Goal: Task Accomplishment & Management: Complete application form

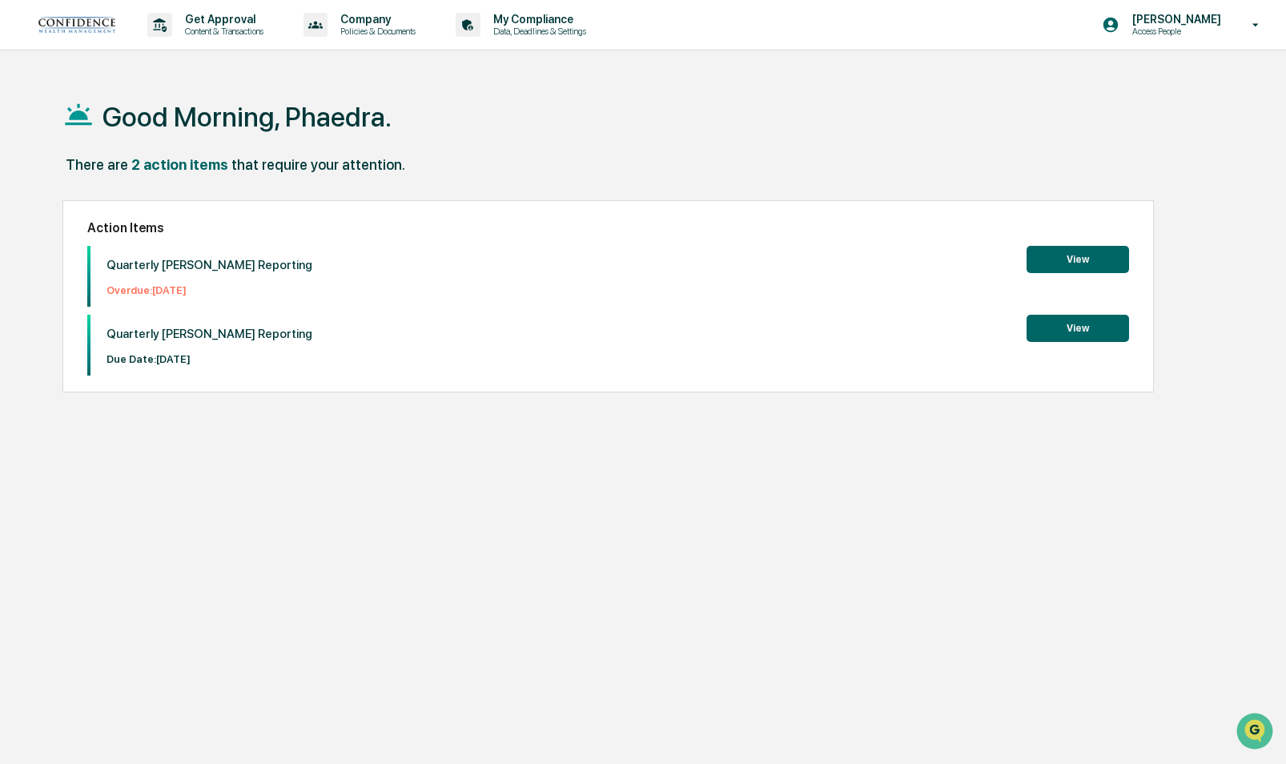
click at [1040, 259] on button "View" at bounding box center [1078, 259] width 103 height 27
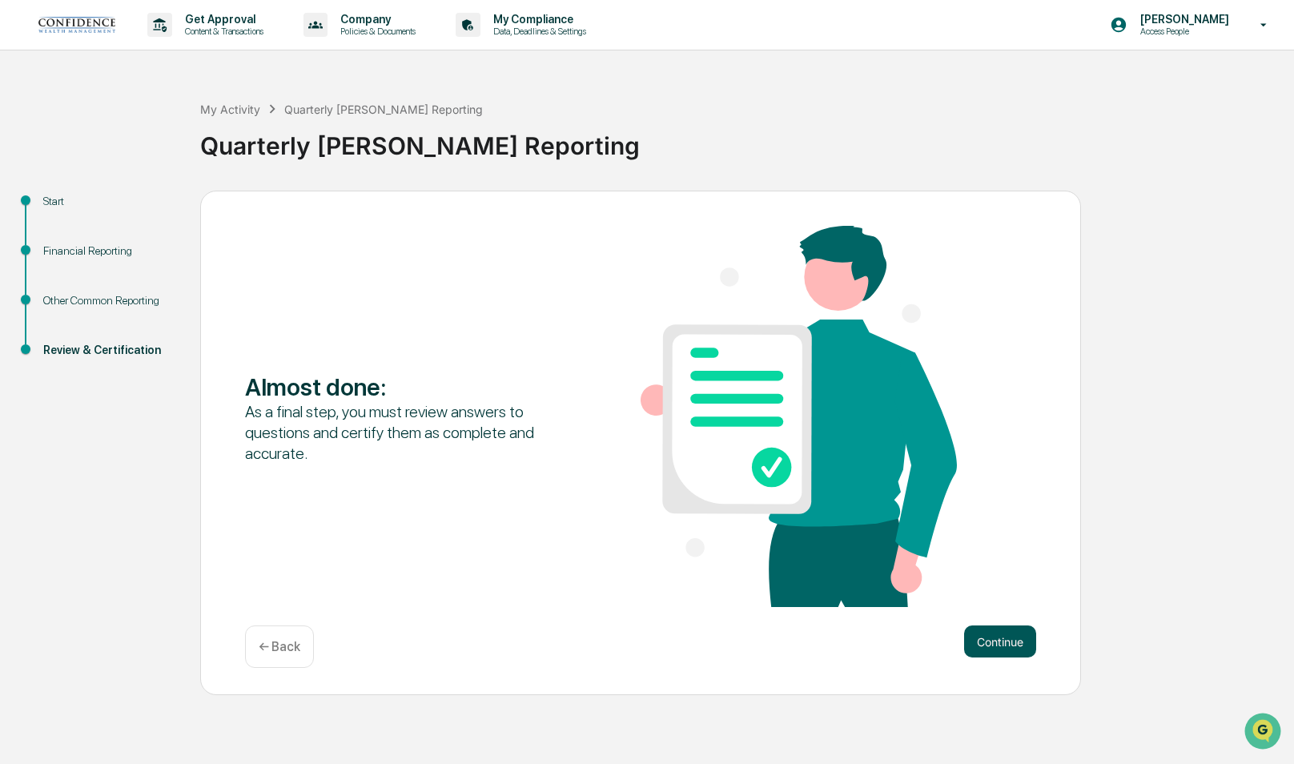
click at [1004, 637] on button "Continue" at bounding box center [1000, 642] width 72 height 32
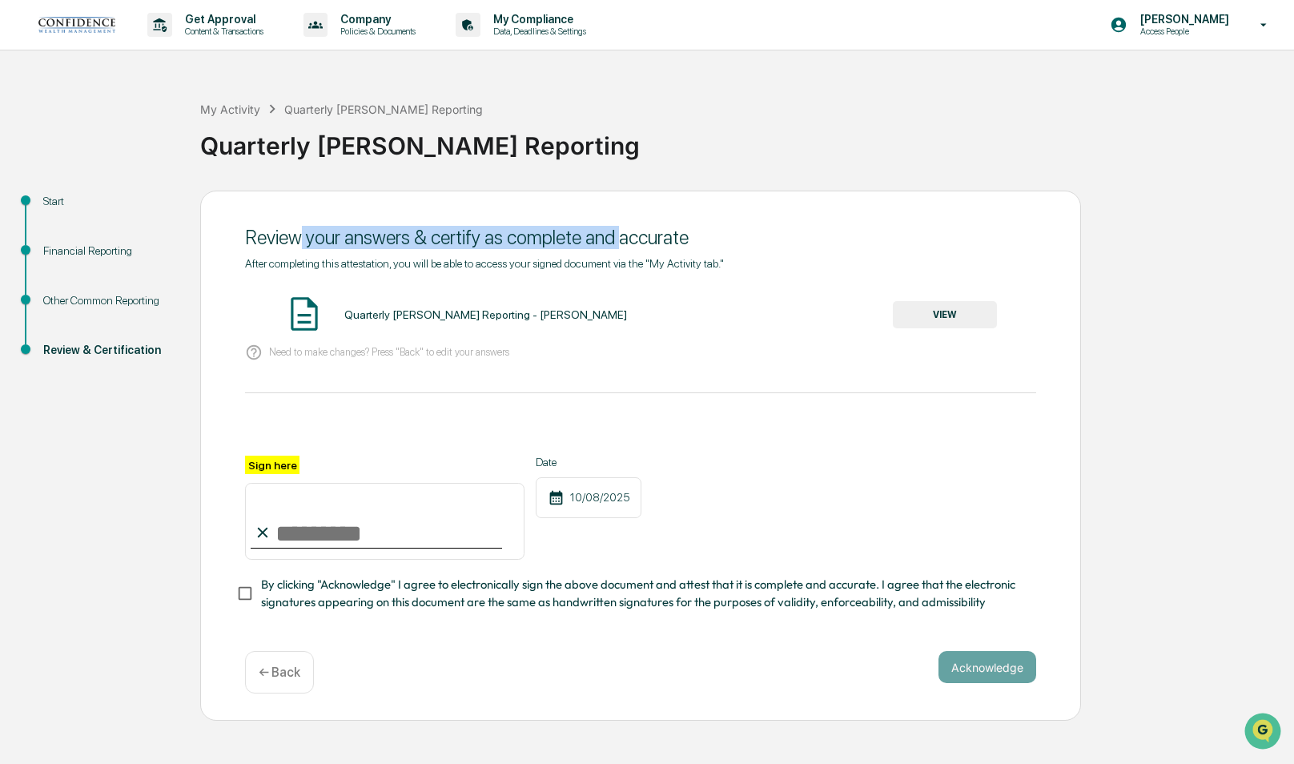
drag, startPoint x: 300, startPoint y: 239, endPoint x: 617, endPoint y: 254, distance: 316.8
click at [617, 254] on div "Review your answers & certify as complete and accurate" at bounding box center [640, 237] width 791 height 39
click at [313, 519] on input "Sign here" at bounding box center [385, 521] width 280 height 77
click at [946, 324] on button "VIEW" at bounding box center [945, 314] width 104 height 27
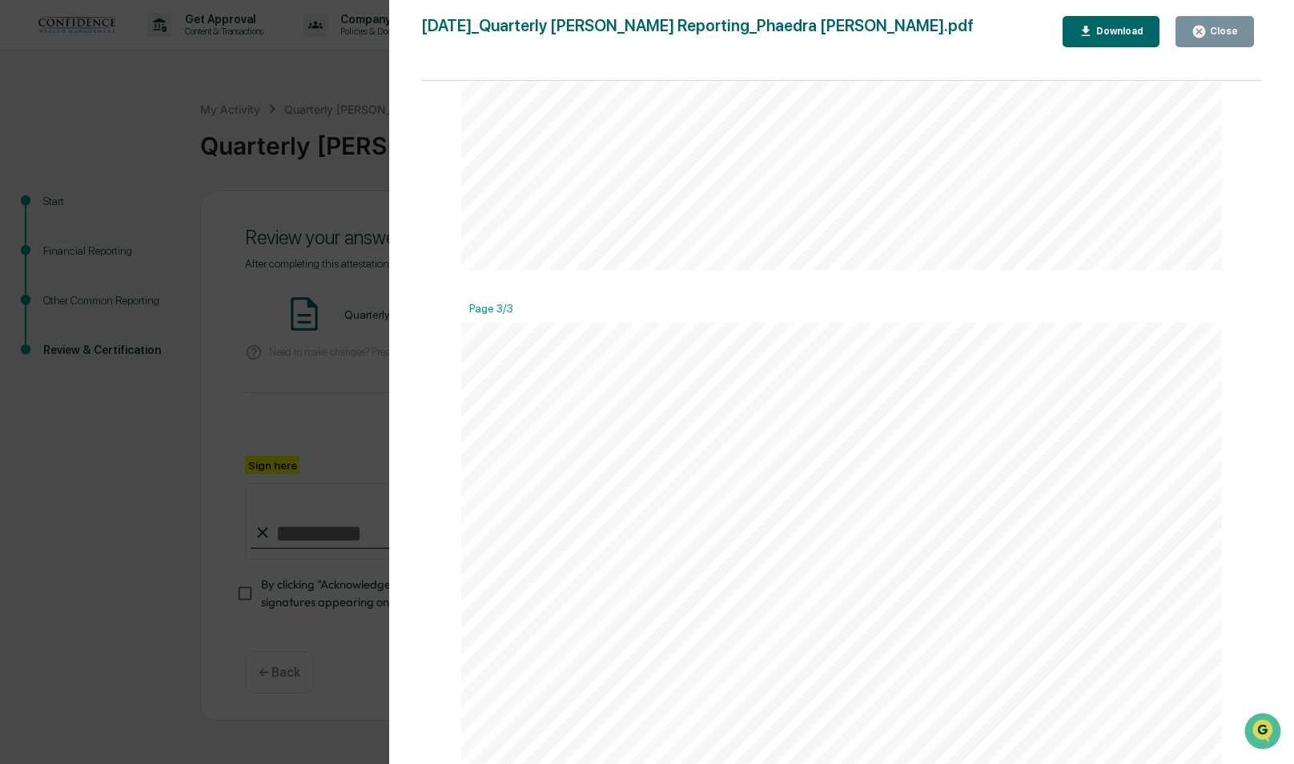
scroll to position [2243, 0]
click at [1226, 36] on div "Close" at bounding box center [1222, 31] width 31 height 11
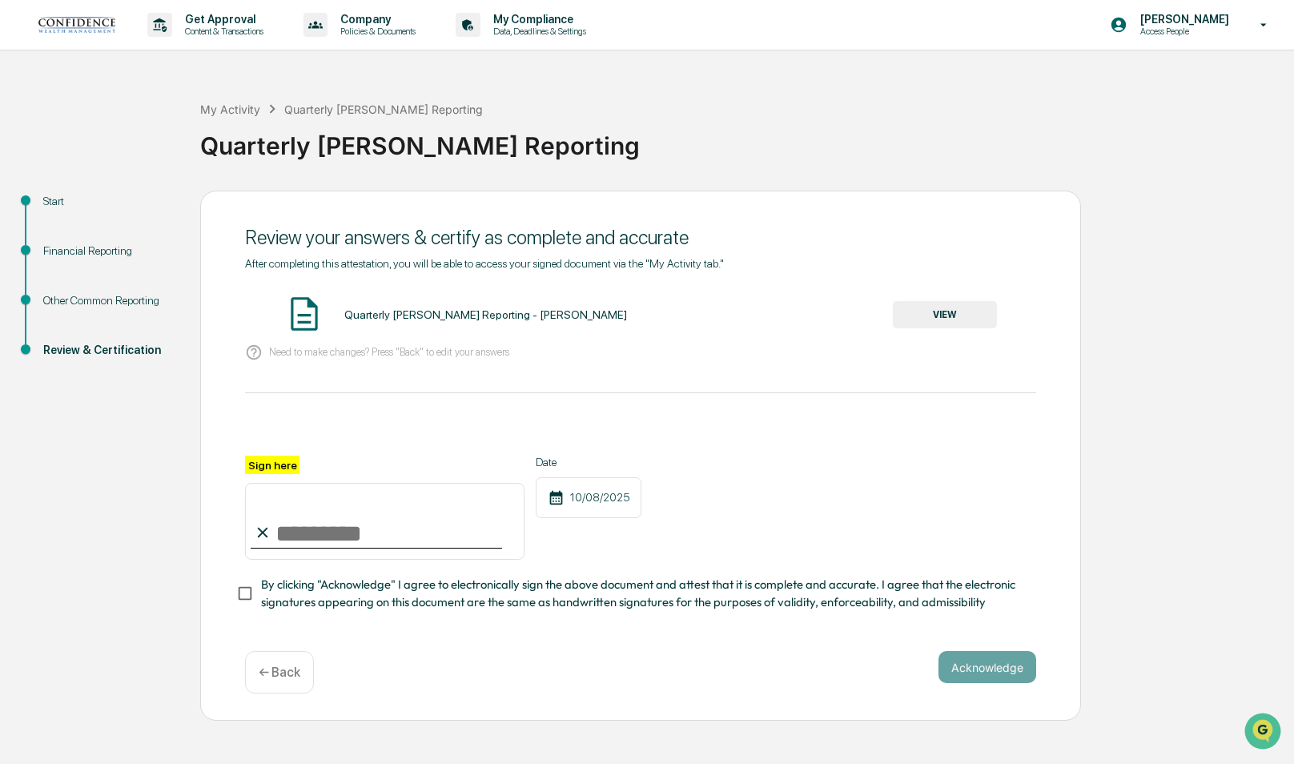
click at [318, 546] on input "Sign here" at bounding box center [385, 521] width 280 height 77
type input "**********"
click at [938, 674] on div "Acknowledge ← Back" at bounding box center [640, 672] width 791 height 42
click at [980, 678] on button "Acknowledge" at bounding box center [988, 667] width 98 height 32
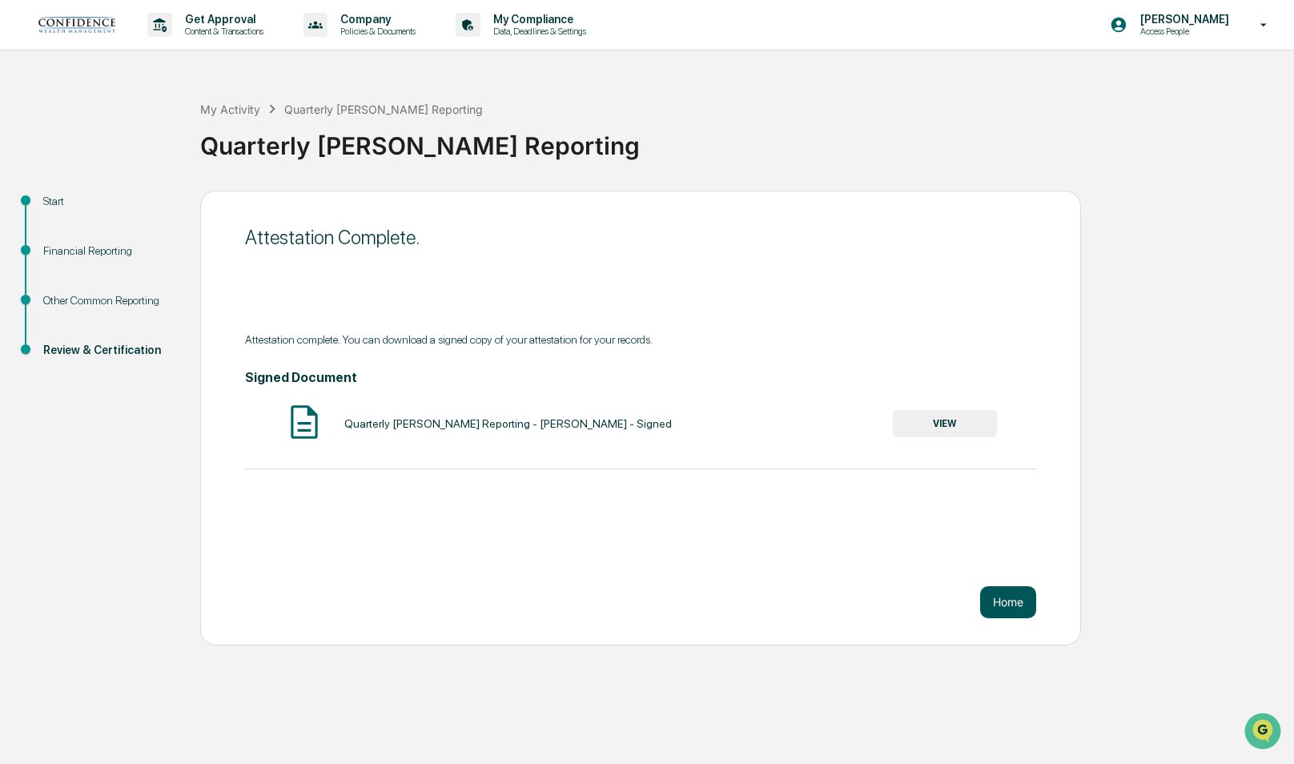
click at [1028, 606] on button "Home" at bounding box center [1008, 602] width 56 height 32
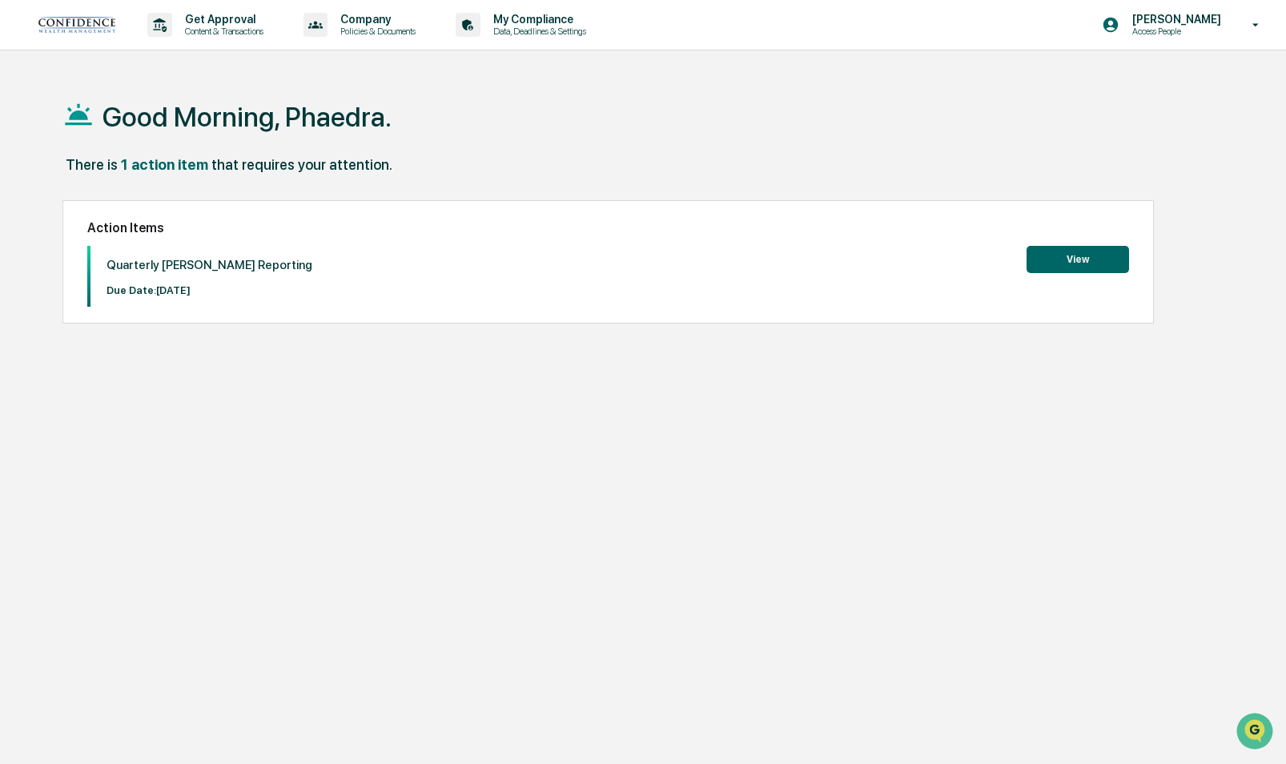
click at [1123, 260] on button "View" at bounding box center [1078, 259] width 103 height 27
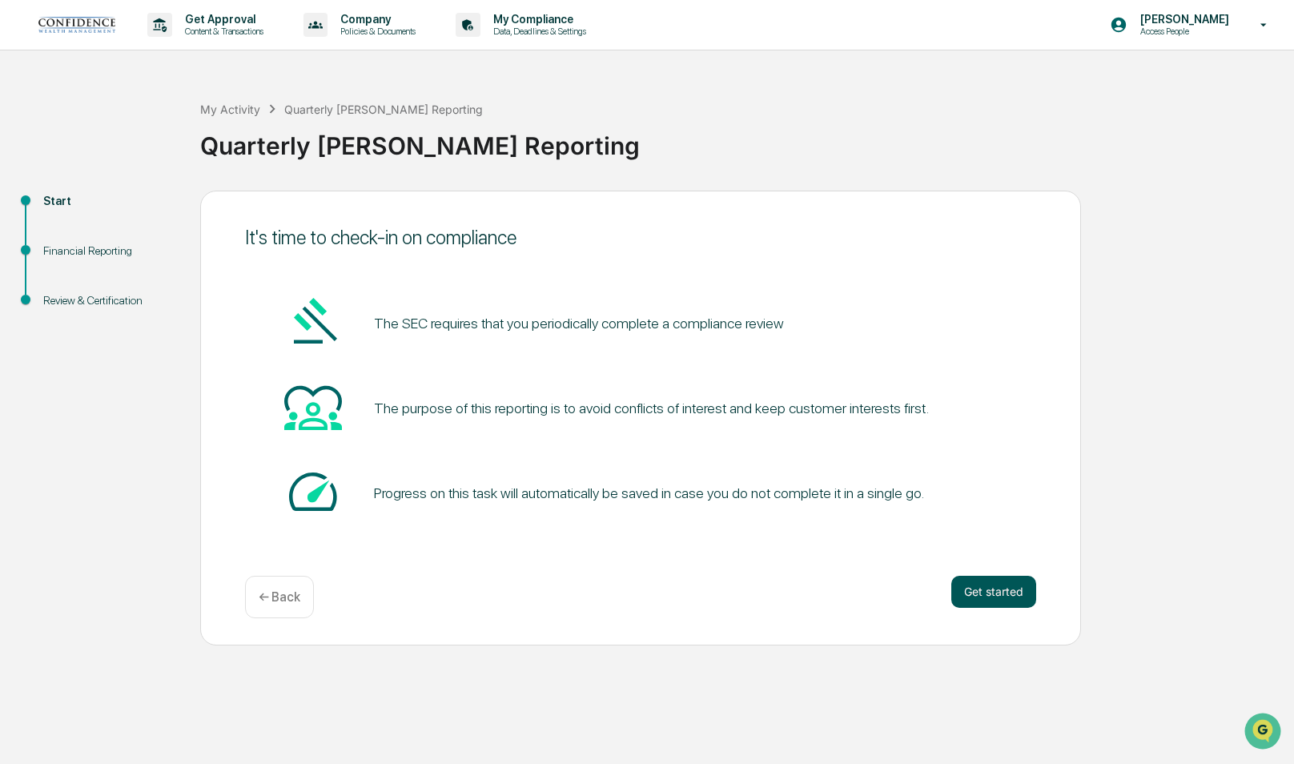
click at [1024, 590] on button "Get started" at bounding box center [994, 592] width 85 height 32
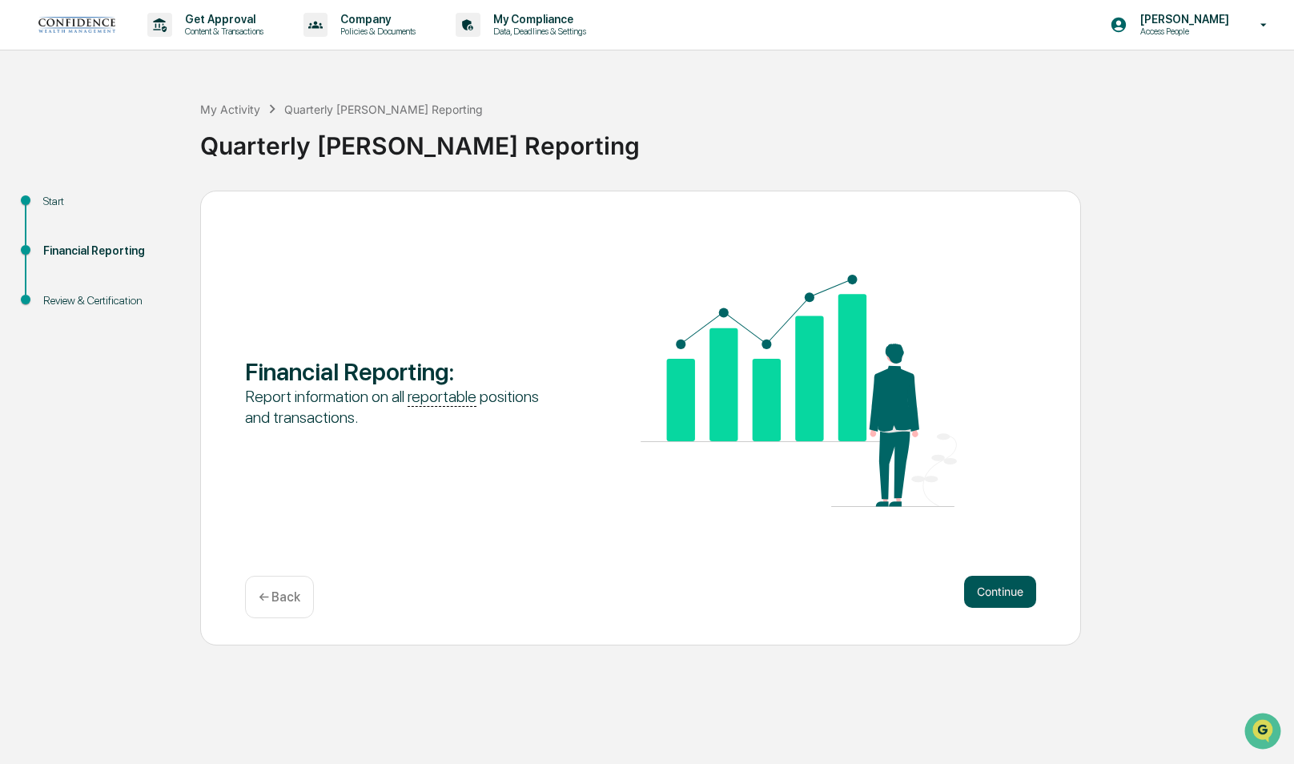
click at [1020, 592] on button "Continue" at bounding box center [1000, 592] width 72 height 32
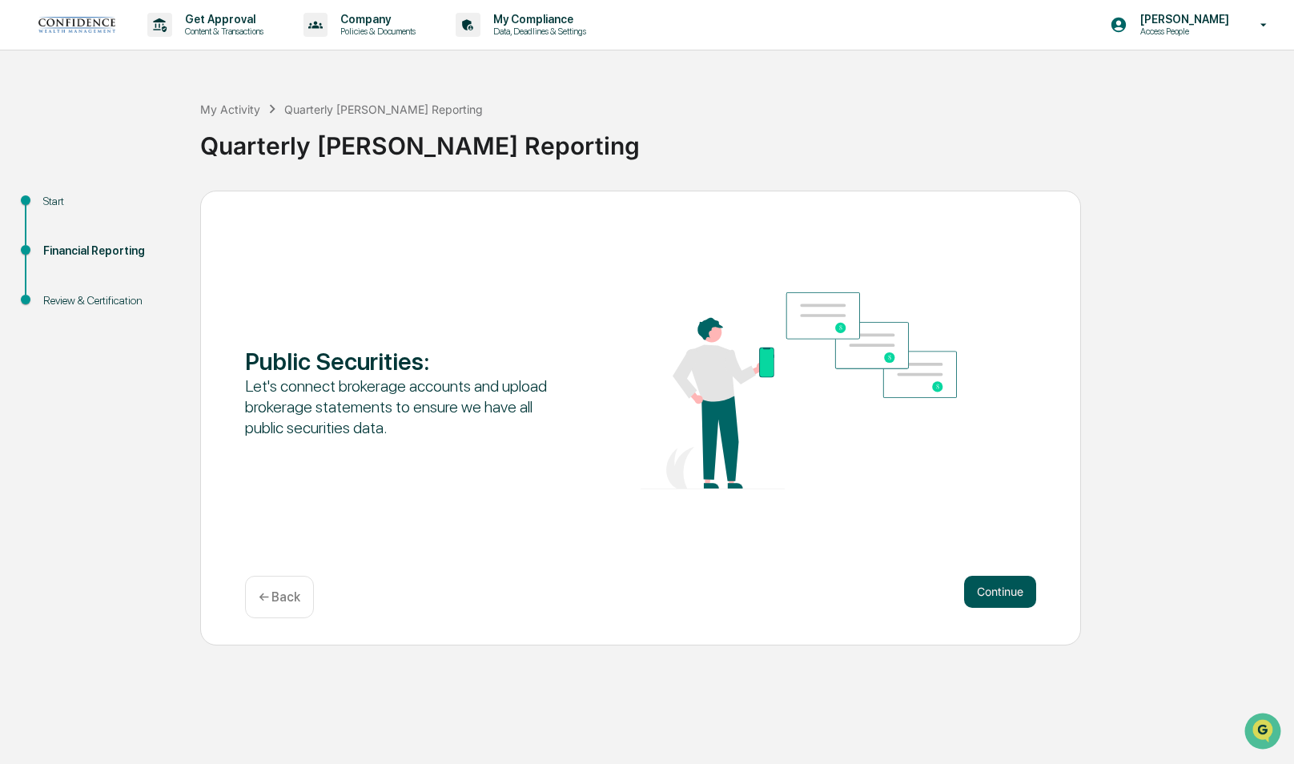
click at [995, 588] on button "Continue" at bounding box center [1000, 592] width 72 height 32
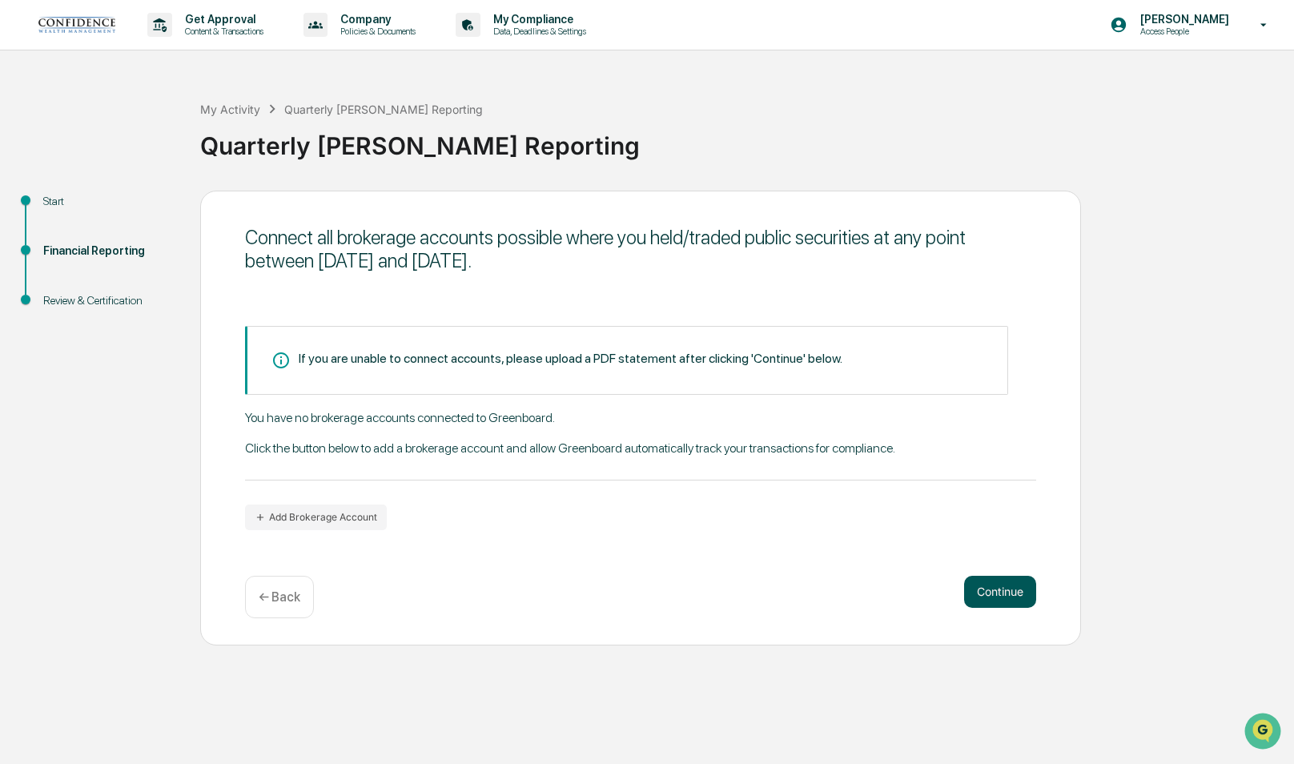
click at [1008, 593] on button "Continue" at bounding box center [1000, 592] width 72 height 32
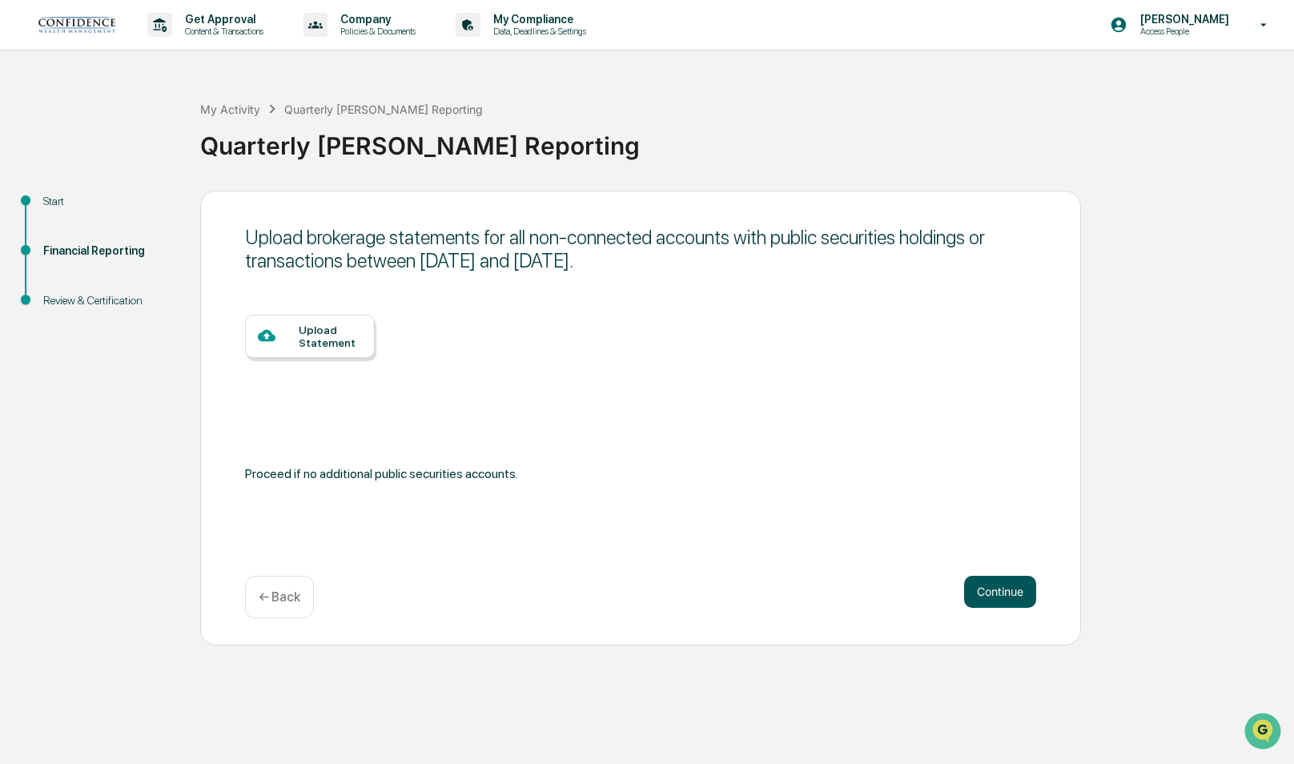
click at [1020, 594] on button "Continue" at bounding box center [1000, 592] width 72 height 32
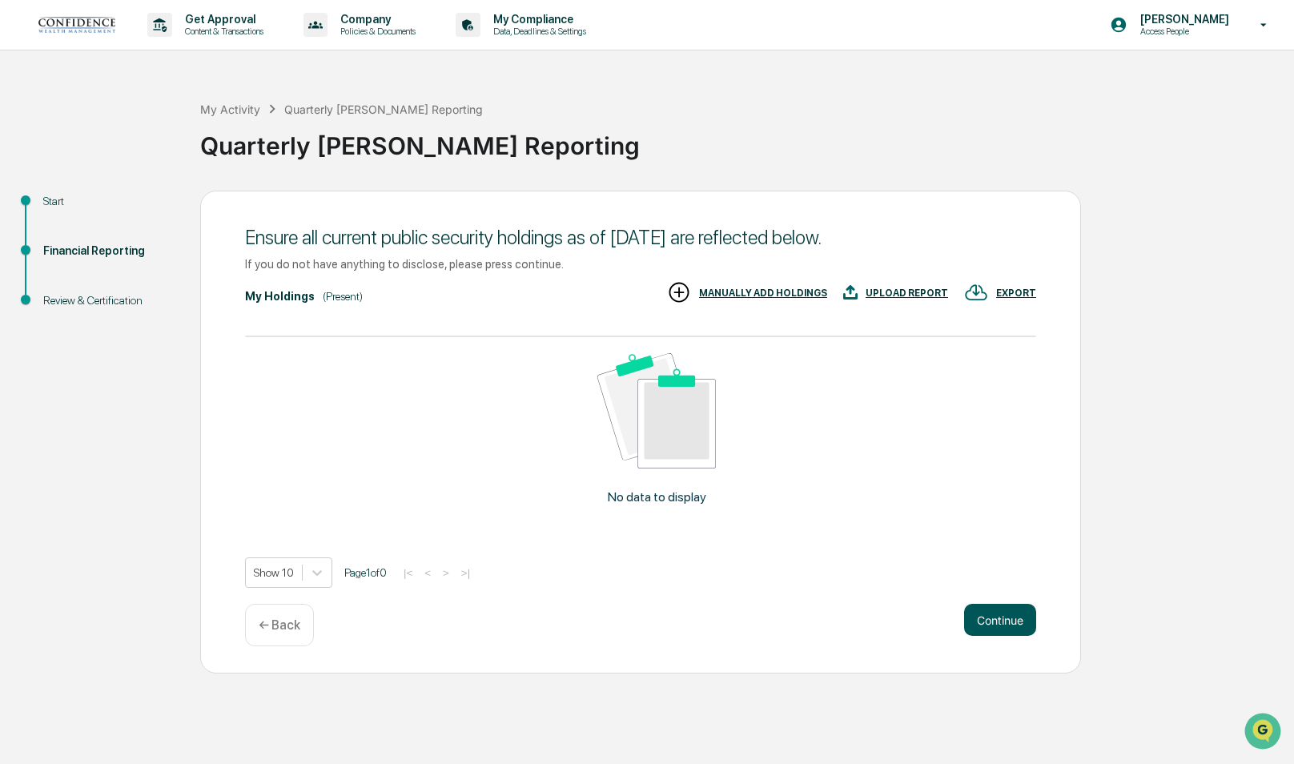
click at [1016, 612] on button "Continue" at bounding box center [1000, 620] width 72 height 32
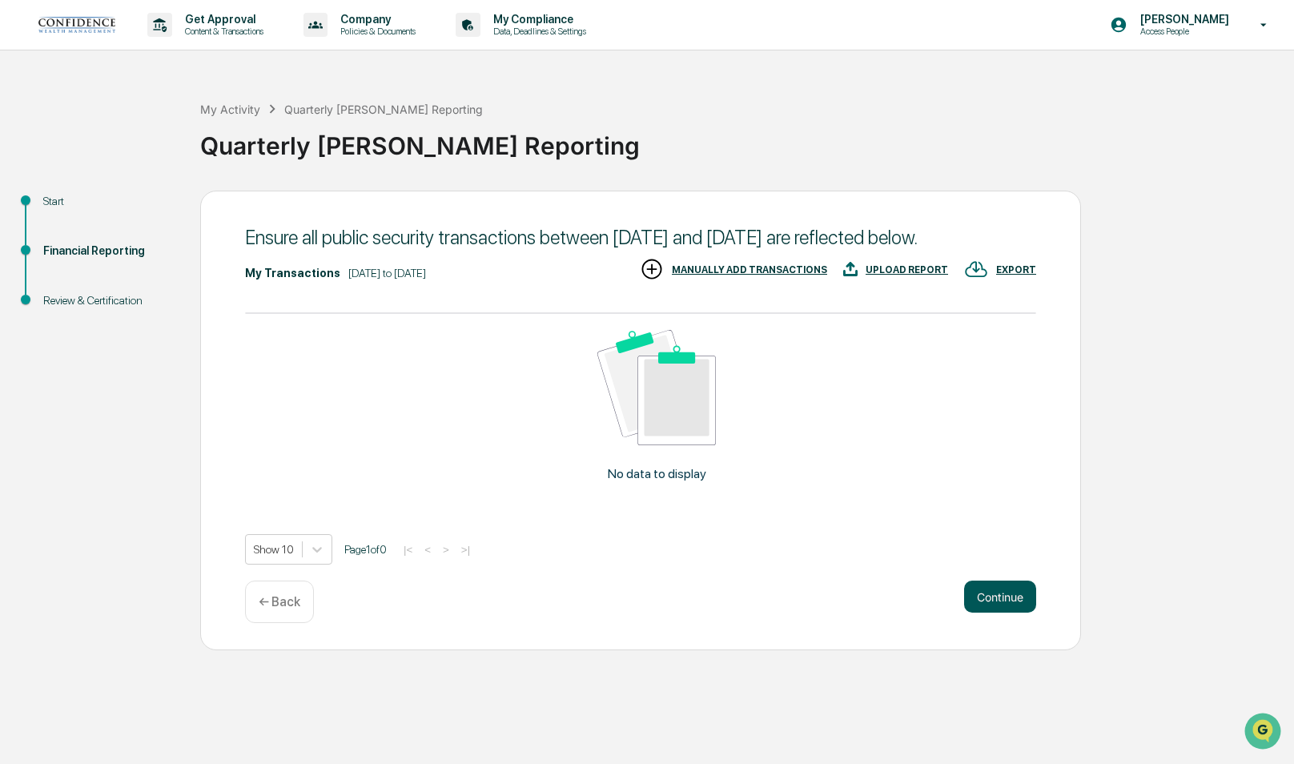
click at [988, 613] on button "Continue" at bounding box center [1000, 597] width 72 height 32
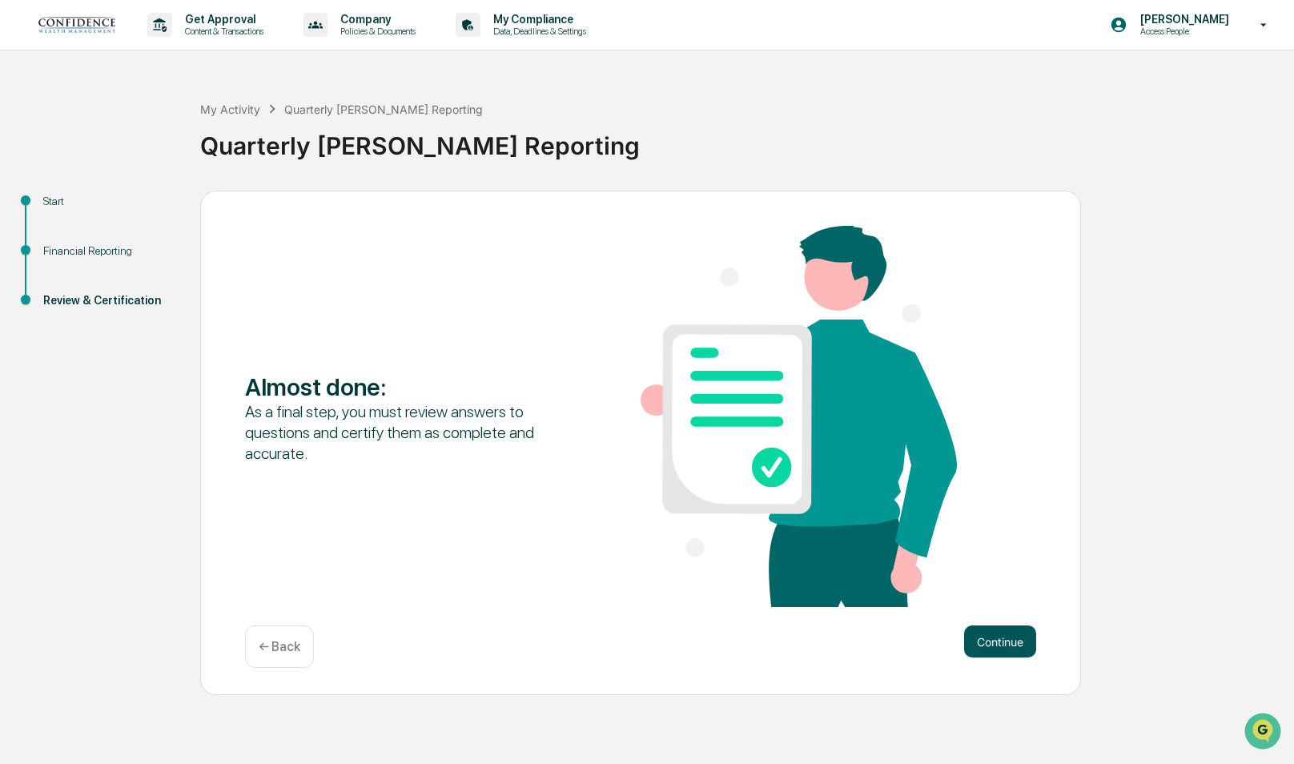
drag, startPoint x: 1043, startPoint y: 642, endPoint x: 1011, endPoint y: 642, distance: 32.0
click at [1011, 642] on div "Almost done : As a final step, you must review answers to questions and certify…" at bounding box center [640, 443] width 881 height 505
click at [1010, 642] on button "Continue" at bounding box center [1000, 642] width 72 height 32
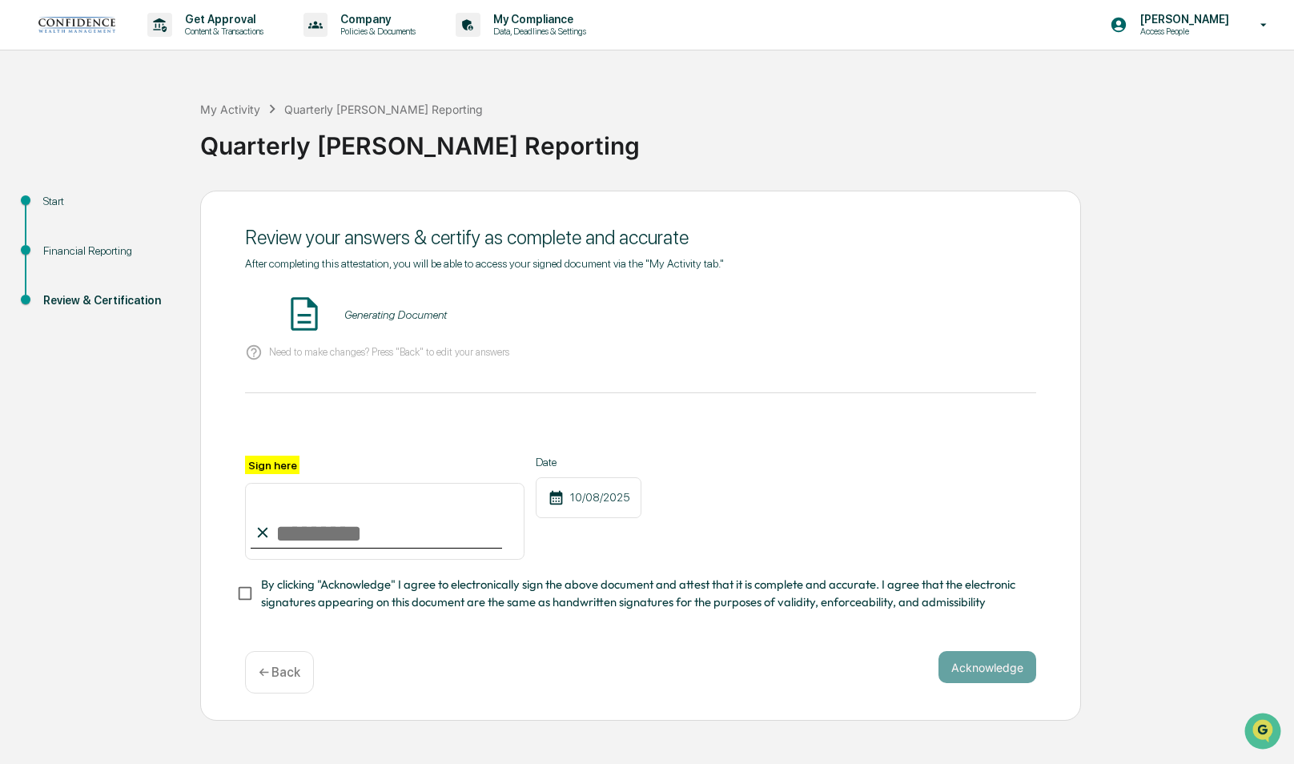
click at [364, 549] on div at bounding box center [377, 548] width 252 height 2
click at [364, 547] on input "Sign here" at bounding box center [385, 521] width 280 height 77
type input "**********"
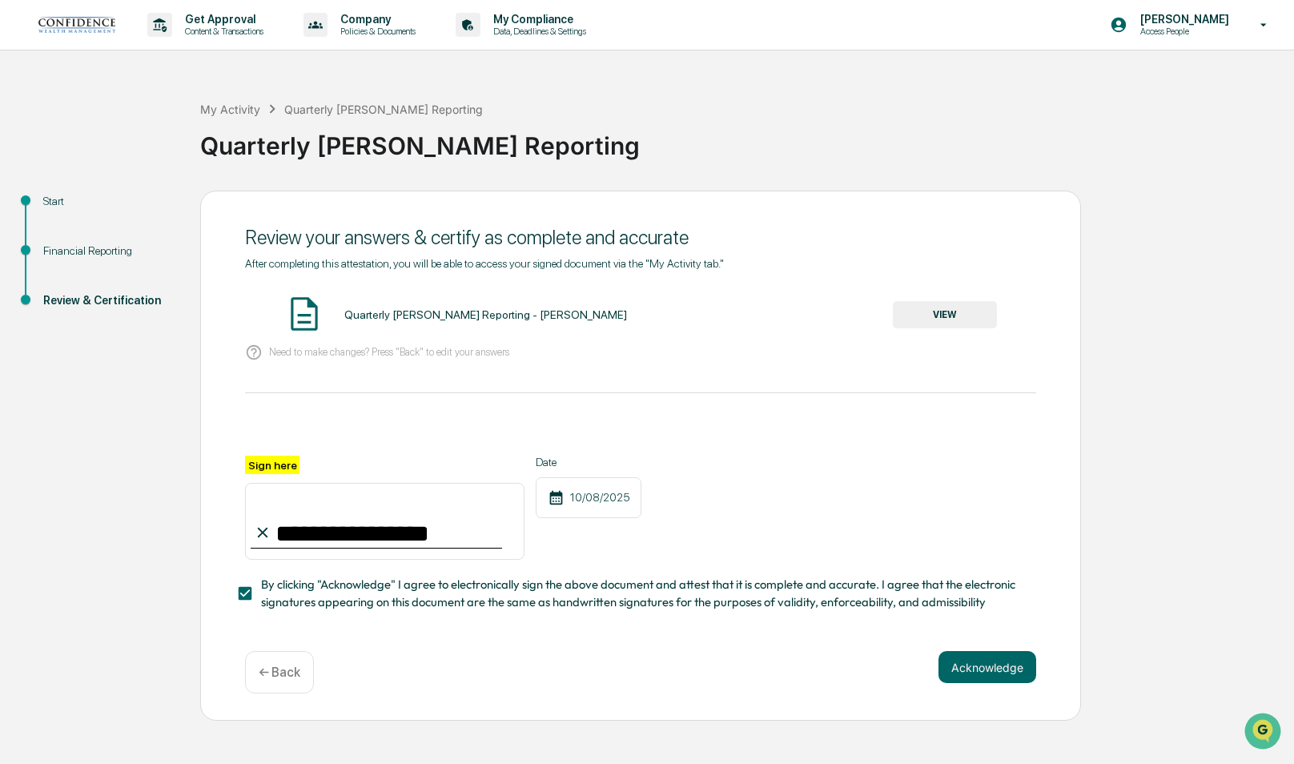
click at [1046, 702] on div "**********" at bounding box center [640, 456] width 881 height 531
click at [1004, 683] on button "Acknowledge" at bounding box center [988, 667] width 98 height 32
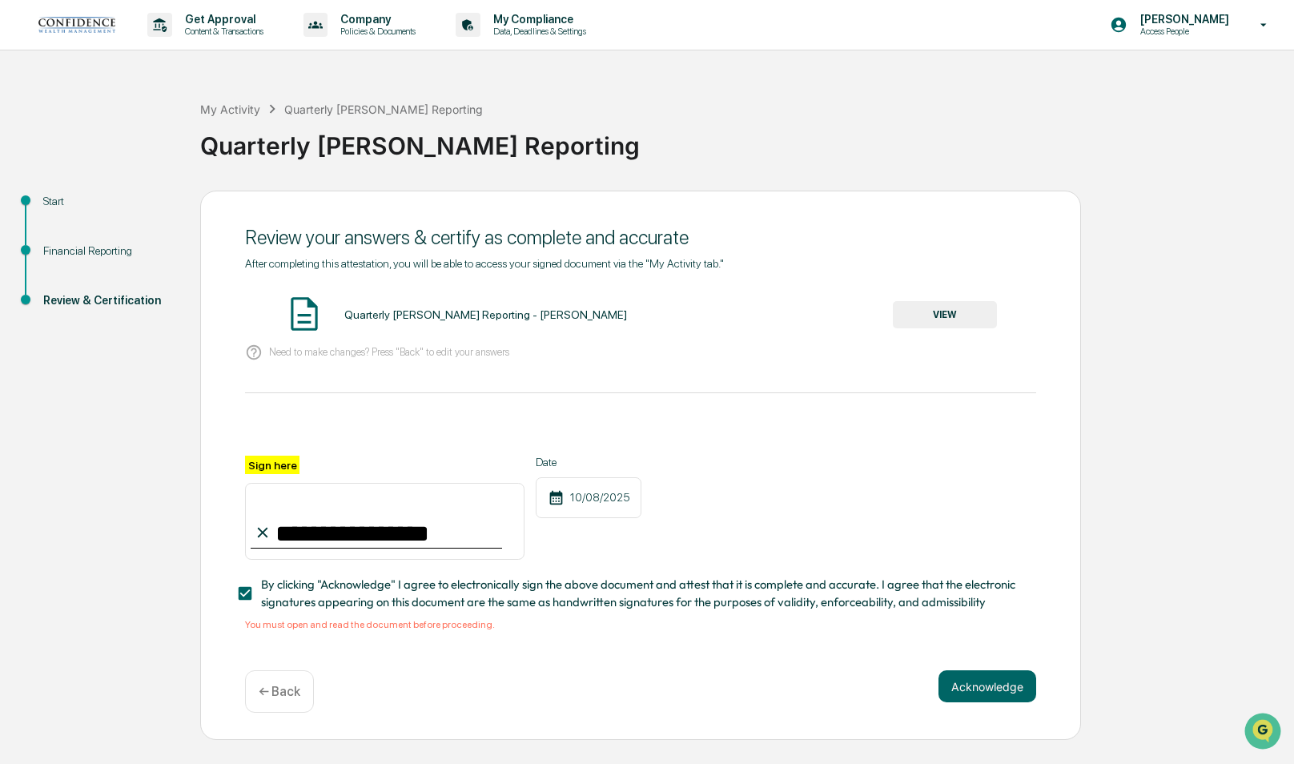
click at [987, 324] on button "VIEW" at bounding box center [945, 314] width 104 height 27
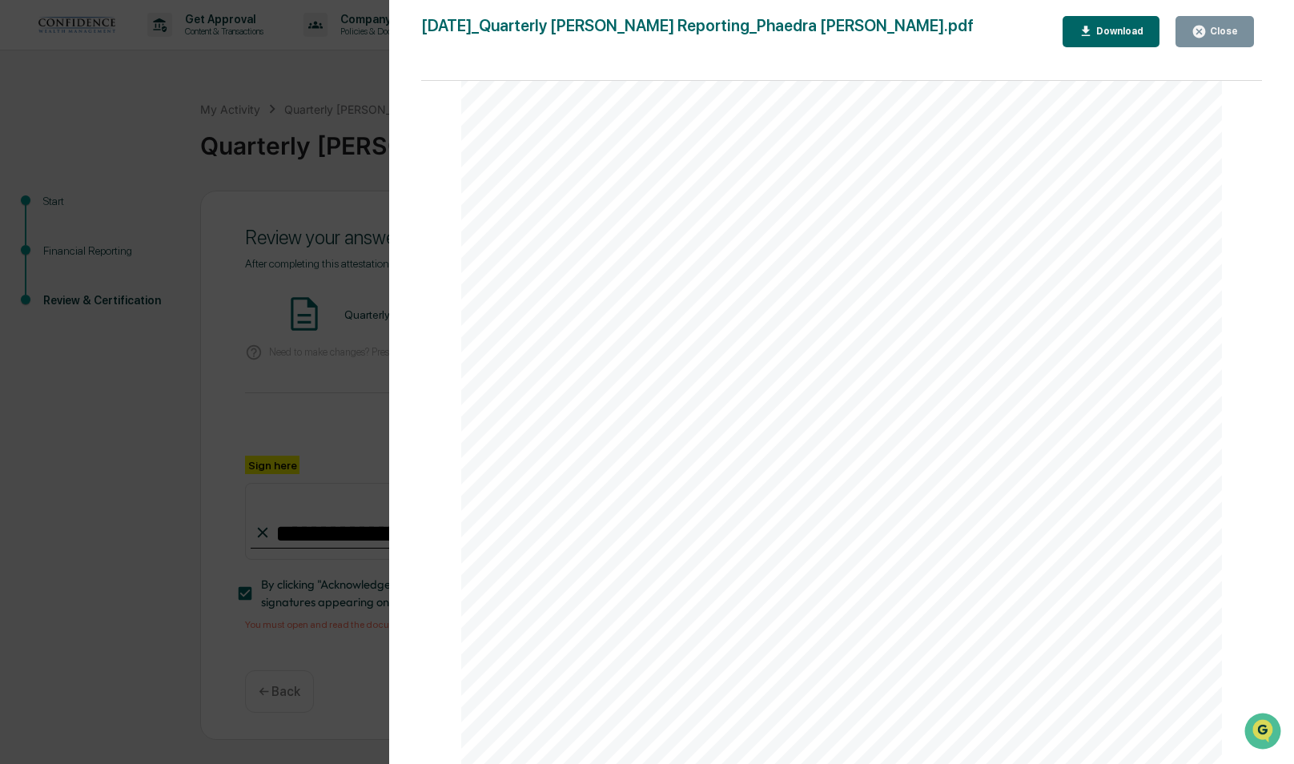
scroll to position [2690, 0]
click at [1230, 37] on div "Close" at bounding box center [1222, 31] width 31 height 11
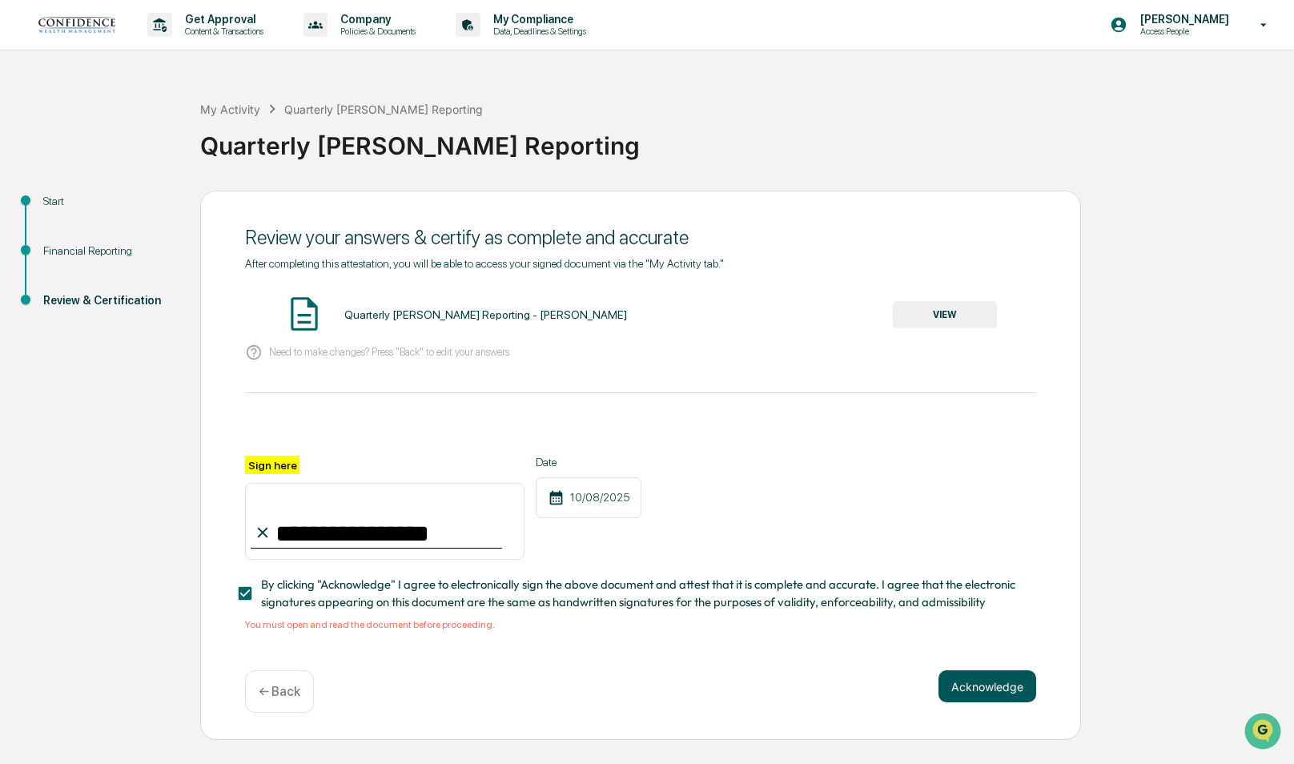
click at [981, 678] on button "Acknowledge" at bounding box center [988, 686] width 98 height 32
